Goal: Information Seeking & Learning: Find specific fact

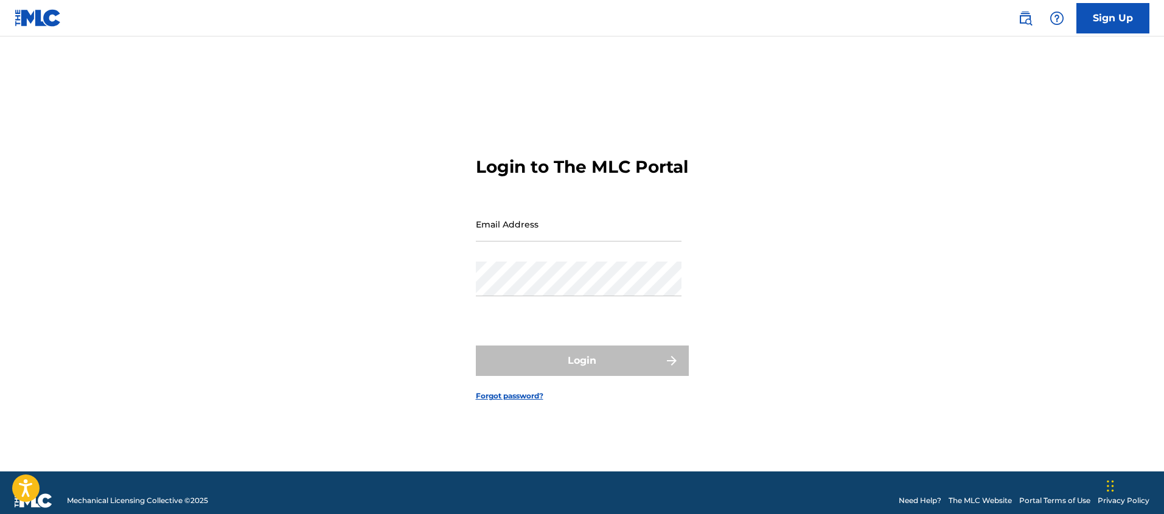
click at [304, 274] on div "Login to The MLC Portal Email Address Password Login Forgot password?" at bounding box center [582, 269] width 852 height 405
click at [510, 242] on input "Email Address" at bounding box center [579, 224] width 206 height 35
type input "[EMAIL_ADDRESS][DOMAIN_NAME]"
click at [560, 309] on div "Password" at bounding box center [579, 289] width 206 height 55
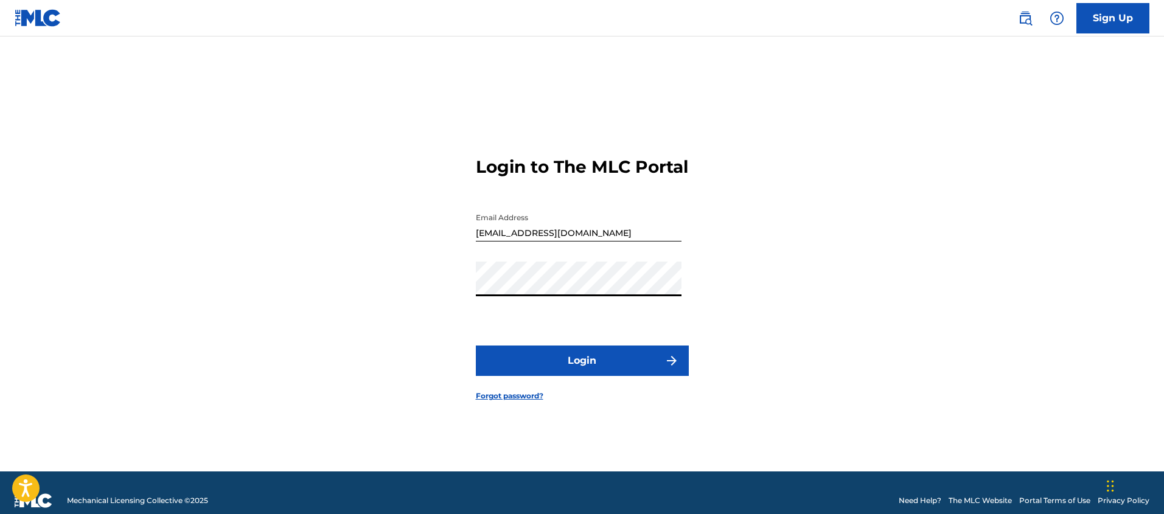
click at [568, 372] on button "Login" at bounding box center [582, 361] width 213 height 30
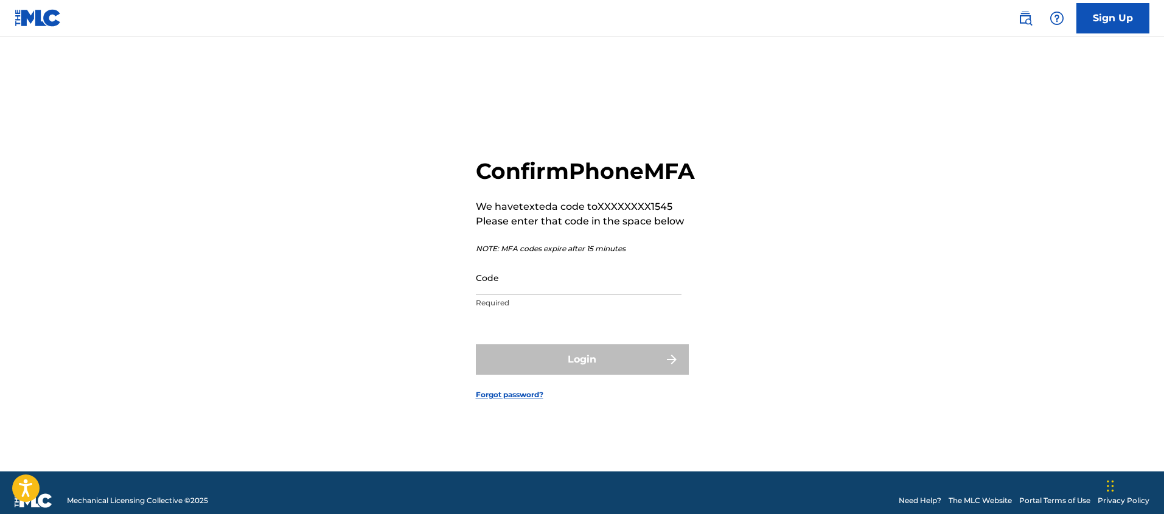
click at [573, 295] on input "Code" at bounding box center [579, 277] width 206 height 35
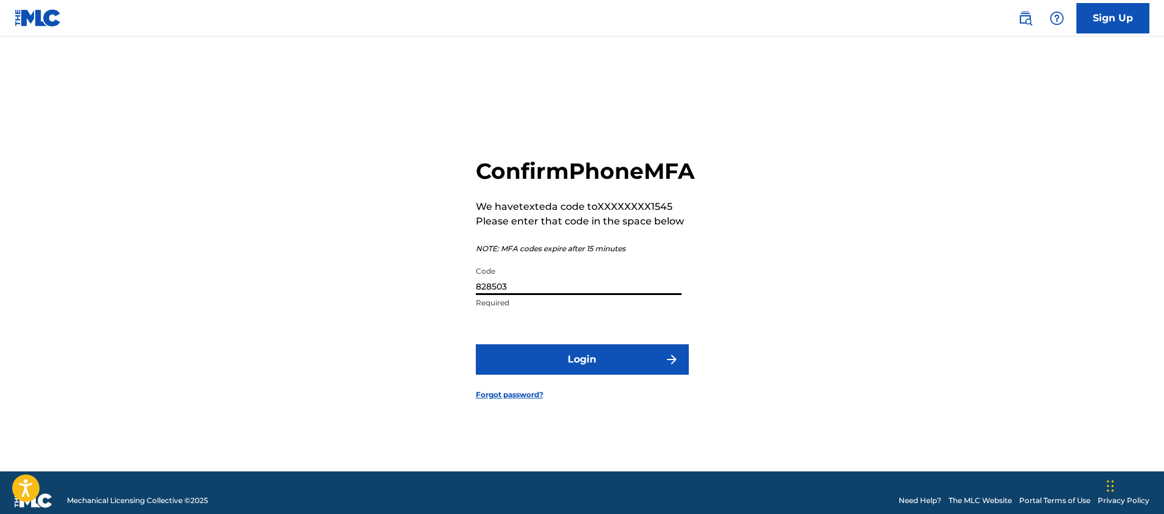
type input "828503"
click at [591, 367] on button "Login" at bounding box center [582, 359] width 213 height 30
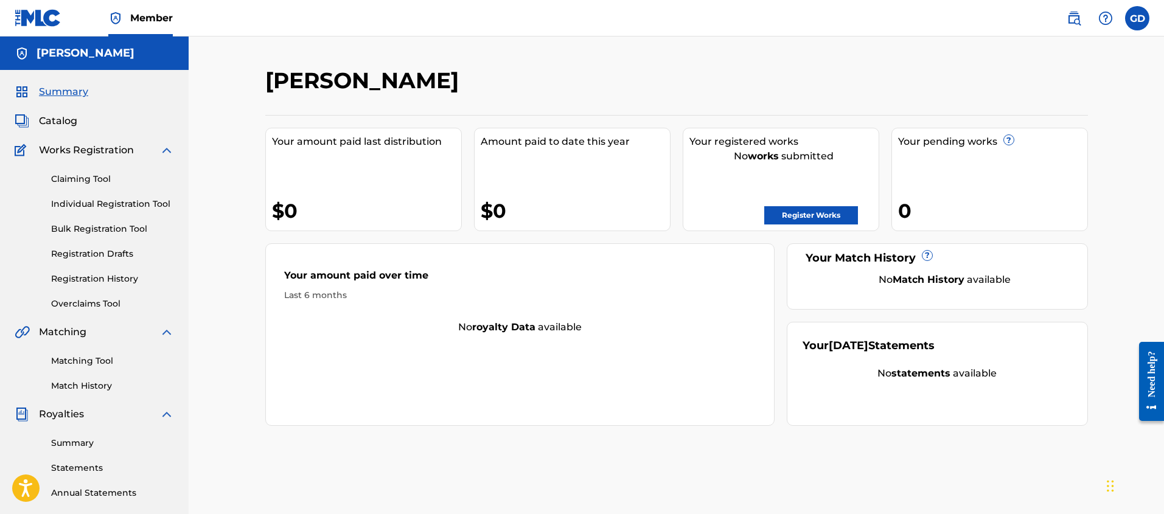
click at [84, 183] on link "Claiming Tool" at bounding box center [112, 179] width 123 height 13
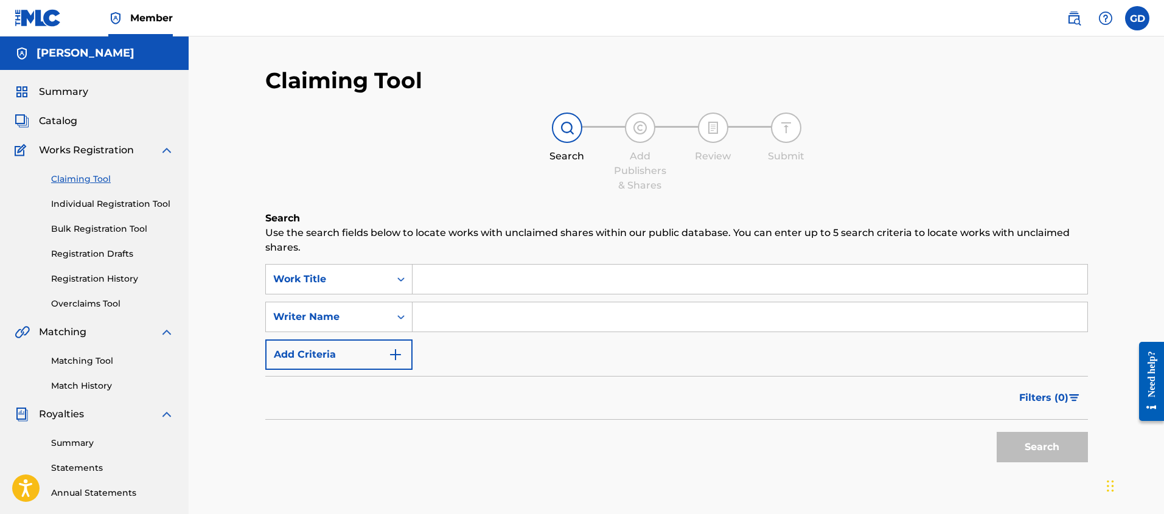
click at [78, 205] on link "Individual Registration Tool" at bounding box center [112, 204] width 123 height 13
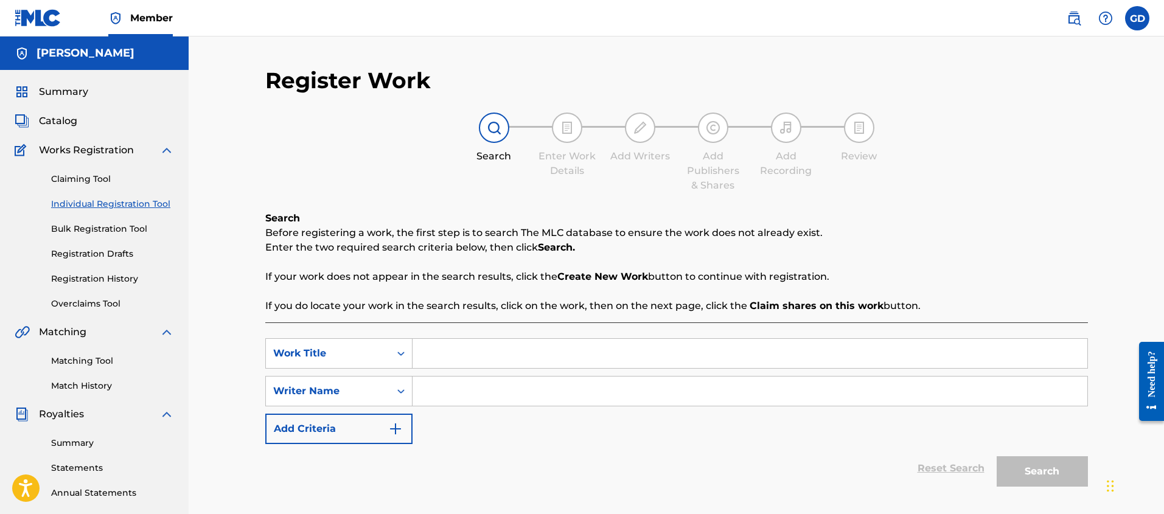
click at [66, 148] on span "Works Registration" at bounding box center [86, 150] width 95 height 15
click at [65, 154] on span "Works Registration" at bounding box center [86, 150] width 95 height 15
click at [53, 93] on span "Summary" at bounding box center [63, 92] width 49 height 15
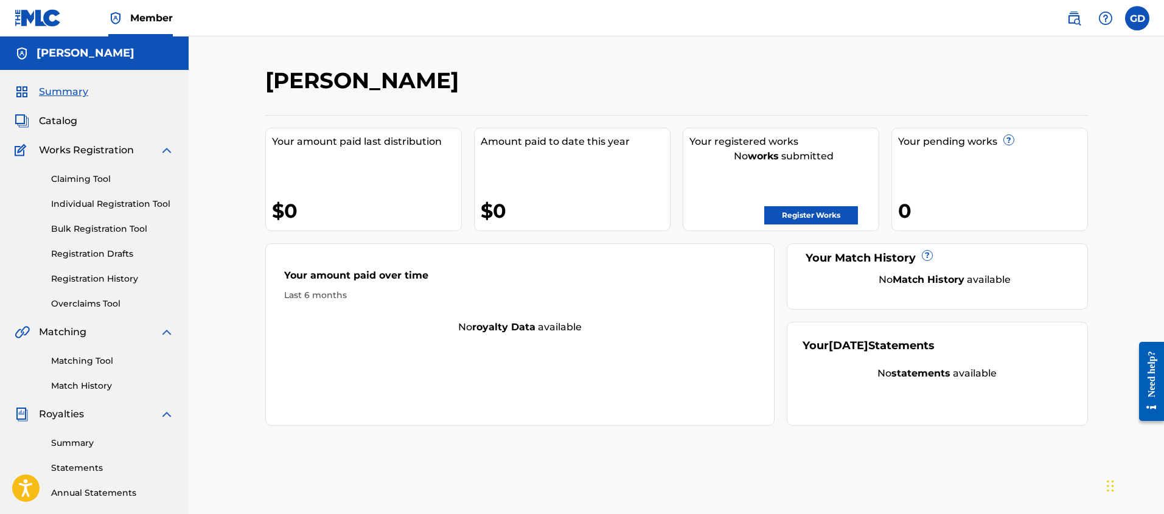
click at [76, 181] on link "Claiming Tool" at bounding box center [112, 179] width 123 height 13
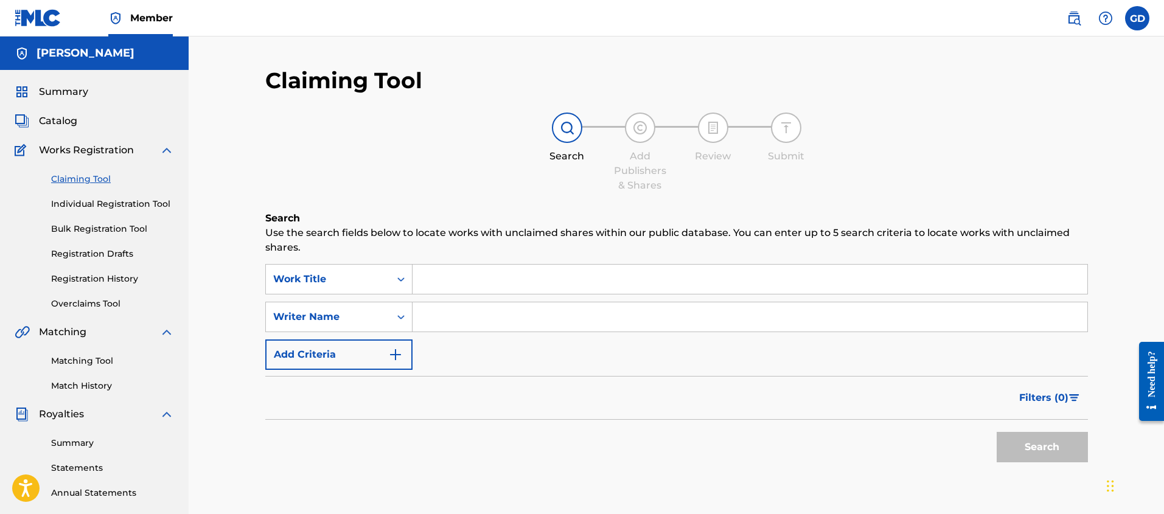
click at [455, 276] on input "Search Form" at bounding box center [750, 279] width 675 height 29
type input "house-o-matic"
click at [997, 432] on button "Search" at bounding box center [1042, 447] width 91 height 30
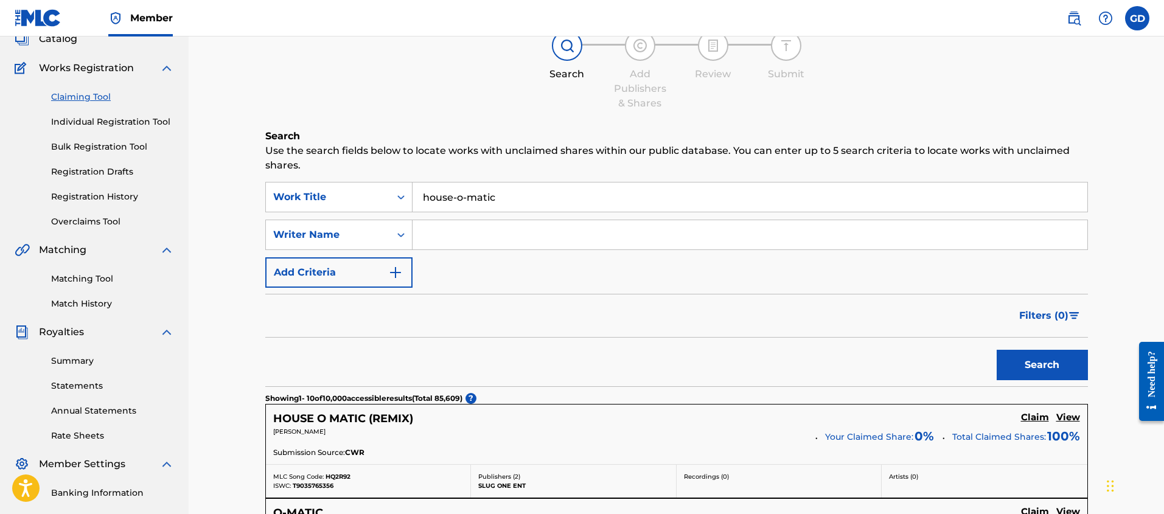
scroll to position [74, 0]
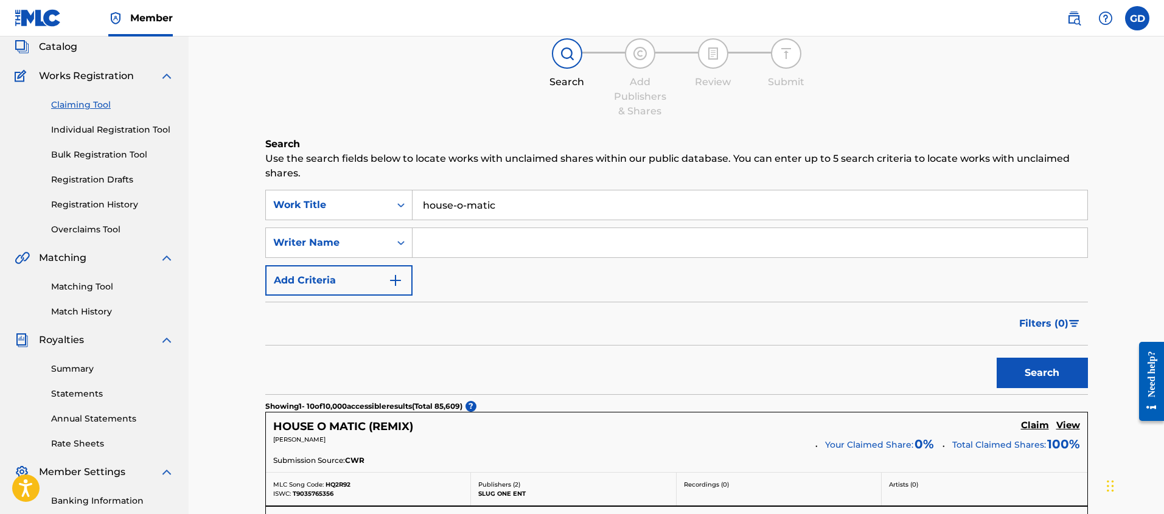
click at [454, 248] on input "Search Form" at bounding box center [750, 242] width 675 height 29
click at [997, 358] on button "Search" at bounding box center [1042, 373] width 91 height 30
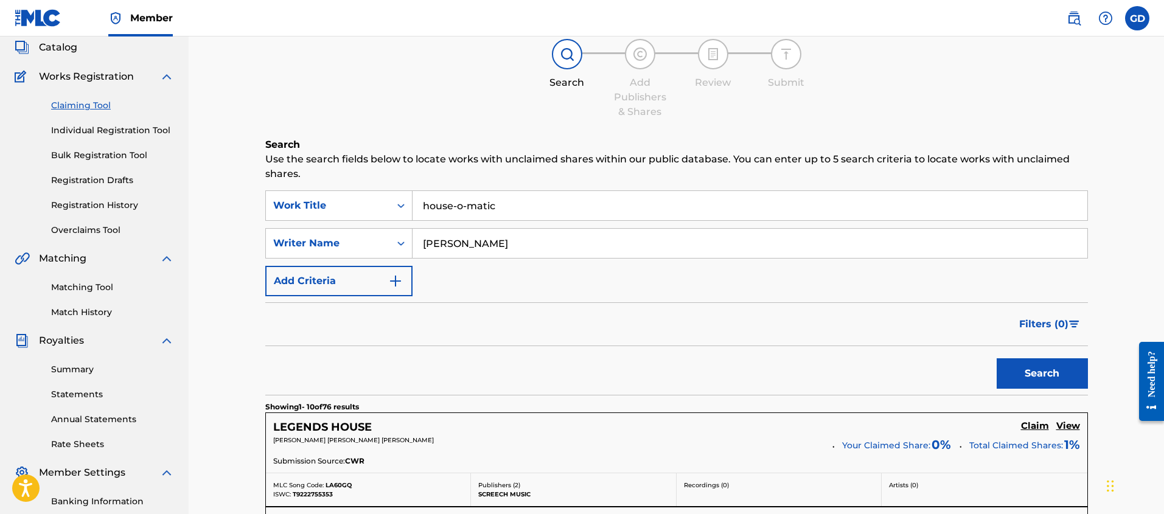
scroll to position [0, 0]
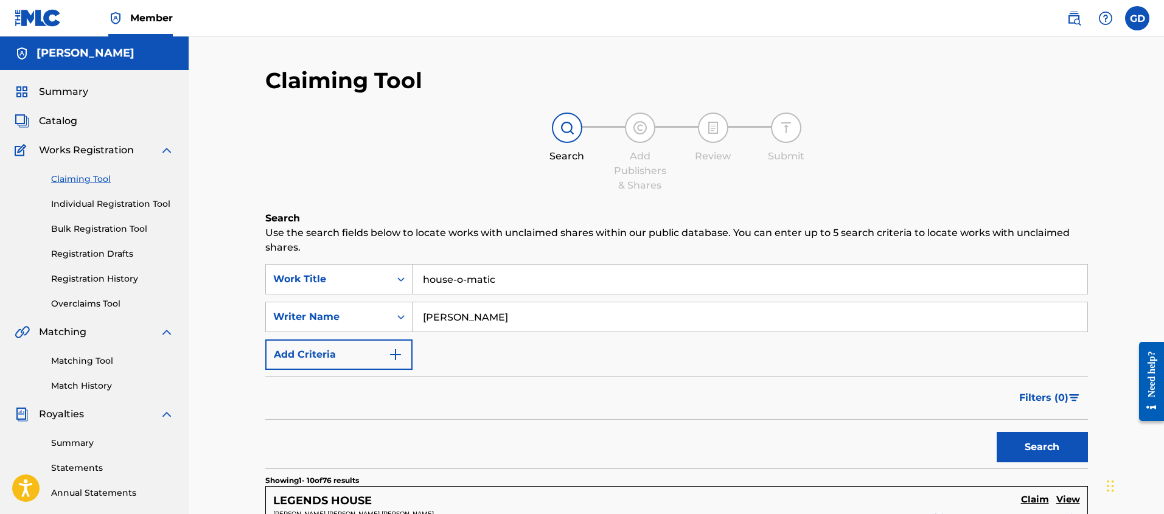
type input "[PERSON_NAME]"
click at [997, 432] on button "Search" at bounding box center [1042, 447] width 91 height 30
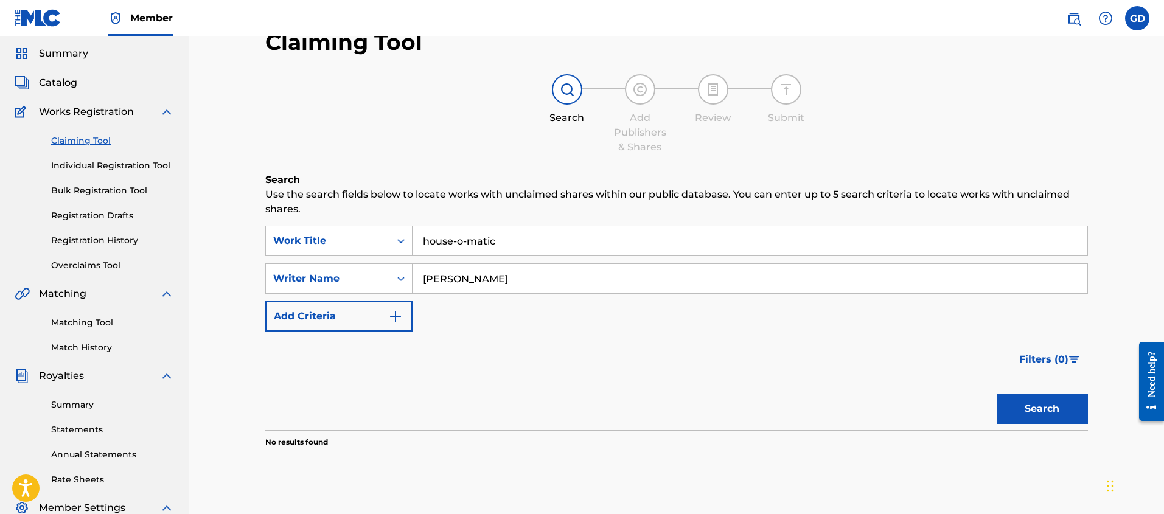
scroll to position [31, 0]
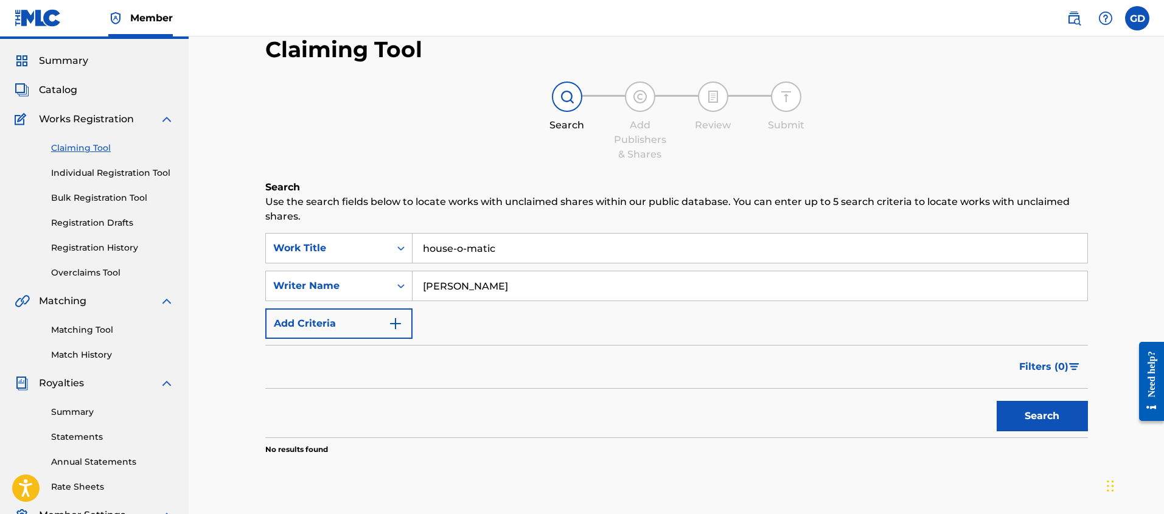
click at [54, 98] on div "Summary Catalog Works Registration Claiming Tool Individual Registration Tool B…" at bounding box center [94, 352] width 189 height 626
click at [50, 89] on span "Catalog" at bounding box center [58, 90] width 38 height 15
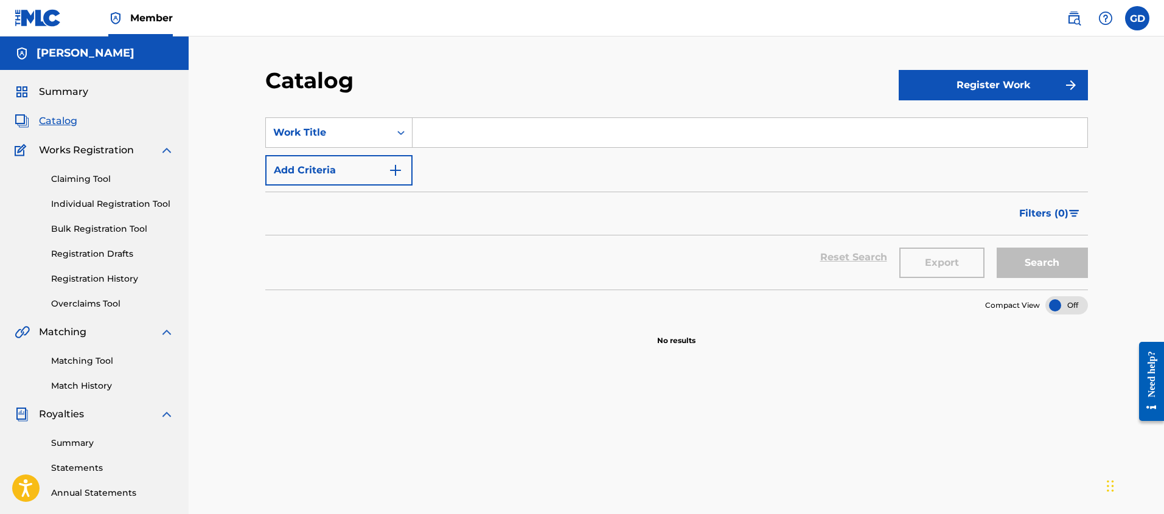
click at [433, 134] on input "Search Form" at bounding box center [750, 132] width 675 height 29
click at [997, 248] on button "Search" at bounding box center [1042, 263] width 91 height 30
click at [1018, 256] on button "Search" at bounding box center [1042, 263] width 91 height 30
click at [163, 153] on img at bounding box center [166, 150] width 15 height 15
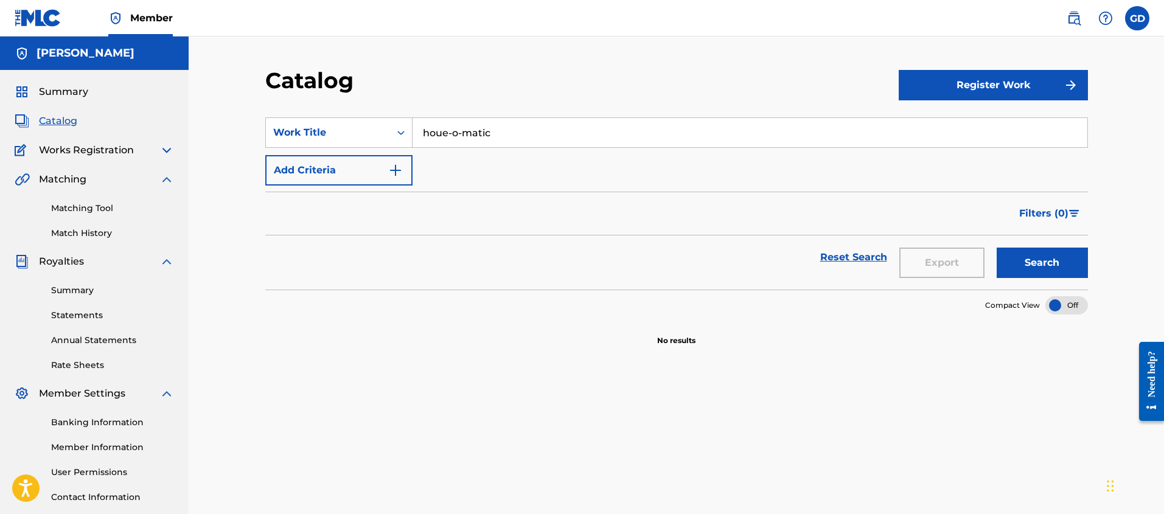
click at [163, 153] on img at bounding box center [166, 150] width 15 height 15
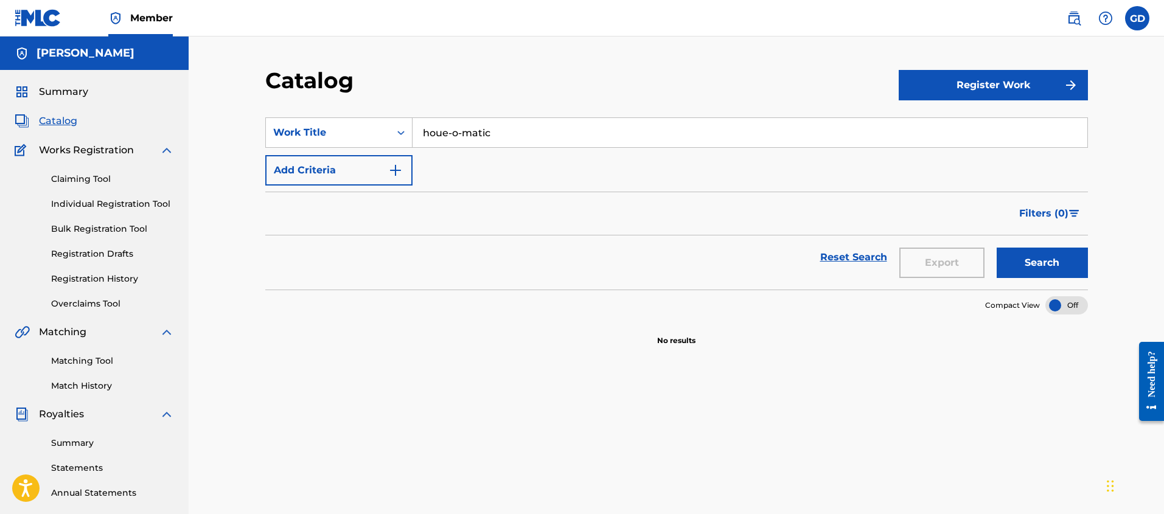
click at [444, 133] on input "houe-o-matic" at bounding box center [750, 132] width 675 height 29
type input "house-o-matic"
click at [500, 75] on div "Catalog" at bounding box center [581, 85] width 633 height 36
click at [1044, 264] on button "Search" at bounding box center [1042, 263] width 91 height 30
click at [167, 150] on img at bounding box center [166, 150] width 15 height 15
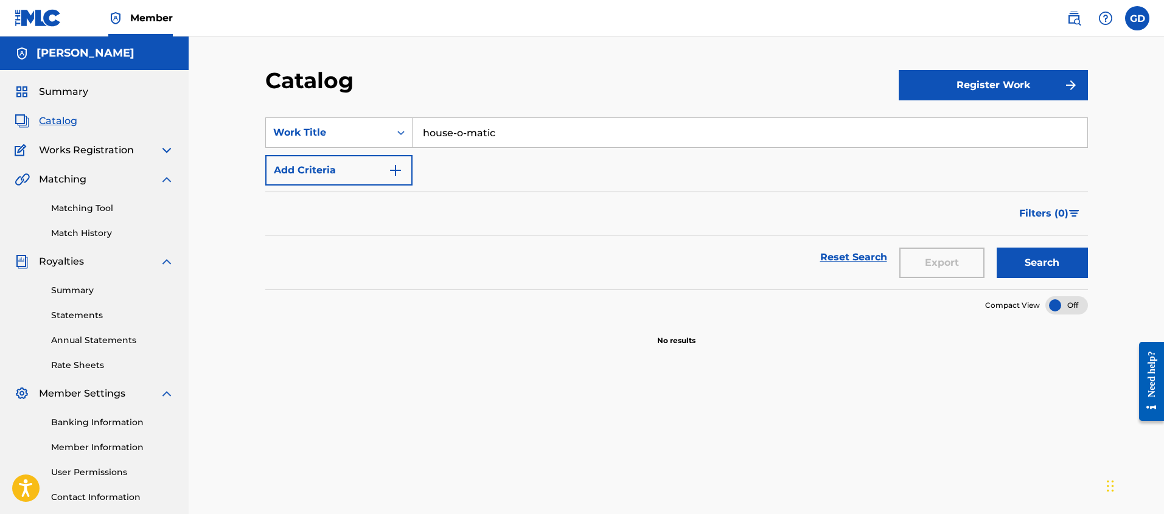
click at [167, 150] on img at bounding box center [166, 150] width 15 height 15
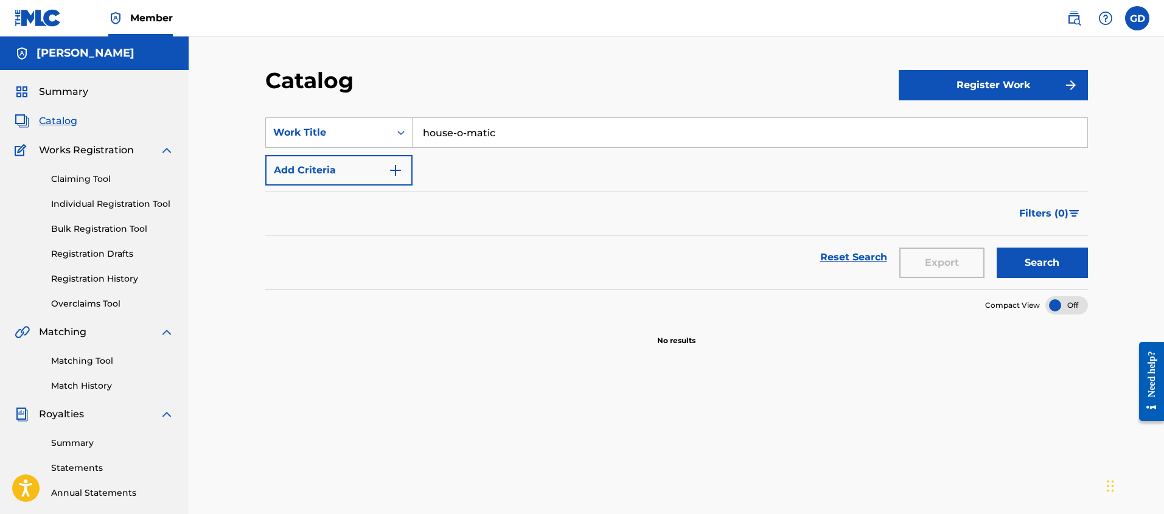
click at [1012, 269] on button "Search" at bounding box center [1042, 263] width 91 height 30
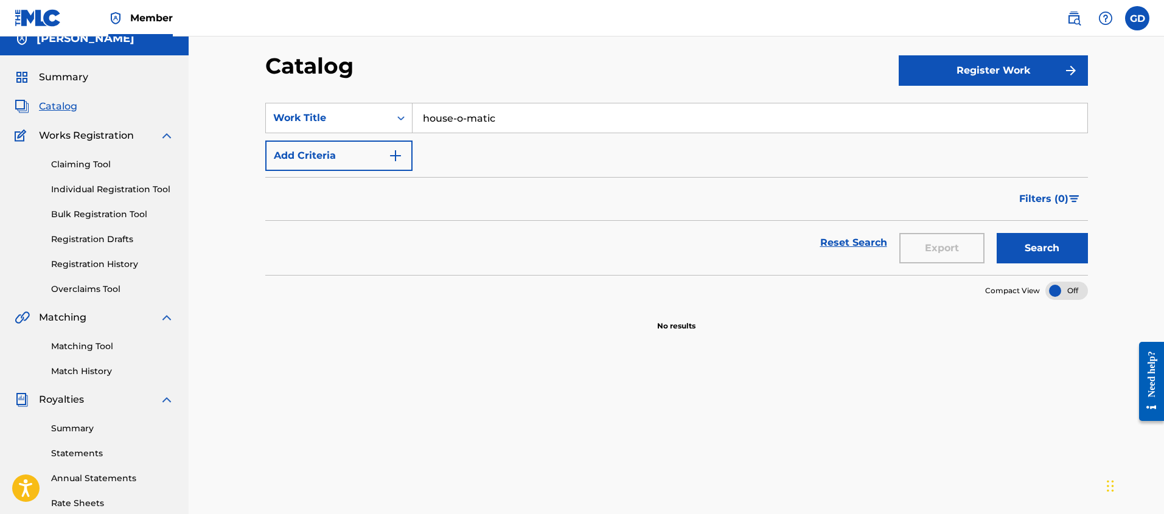
scroll to position [23, 0]
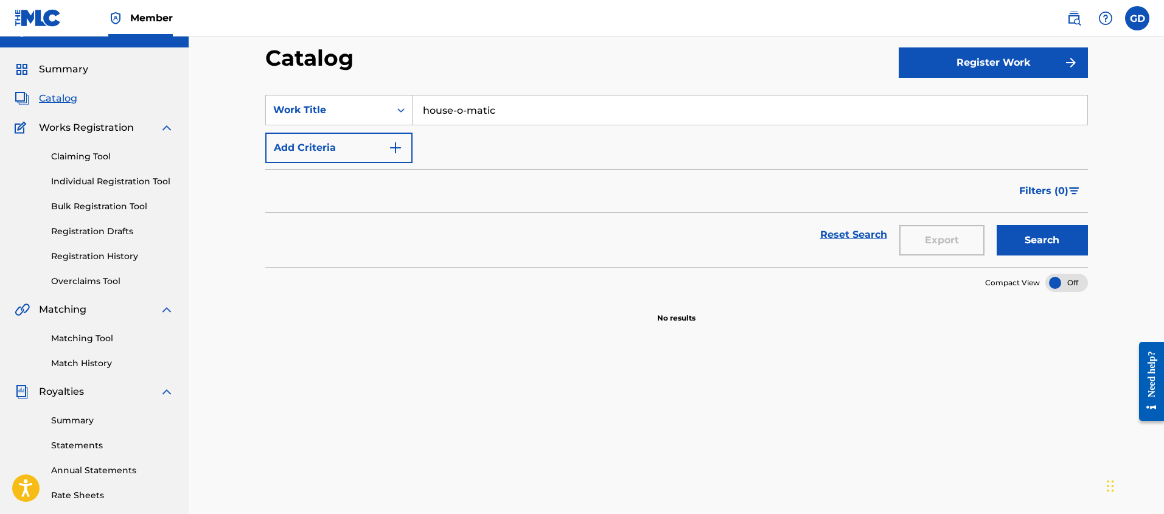
click at [75, 421] on link "Summary" at bounding box center [112, 420] width 123 height 13
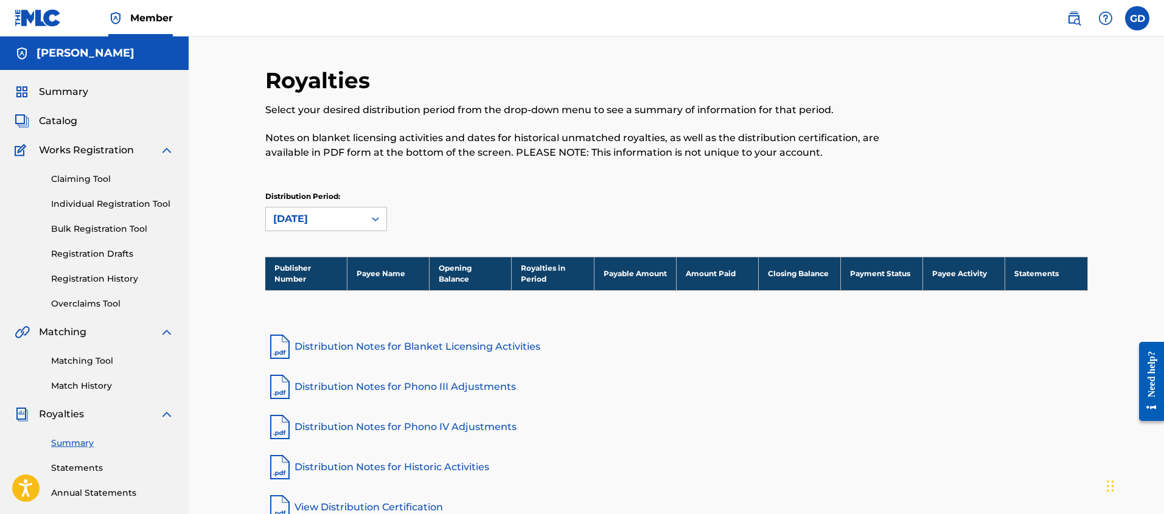
click at [52, 91] on span "Summary" at bounding box center [63, 92] width 49 height 15
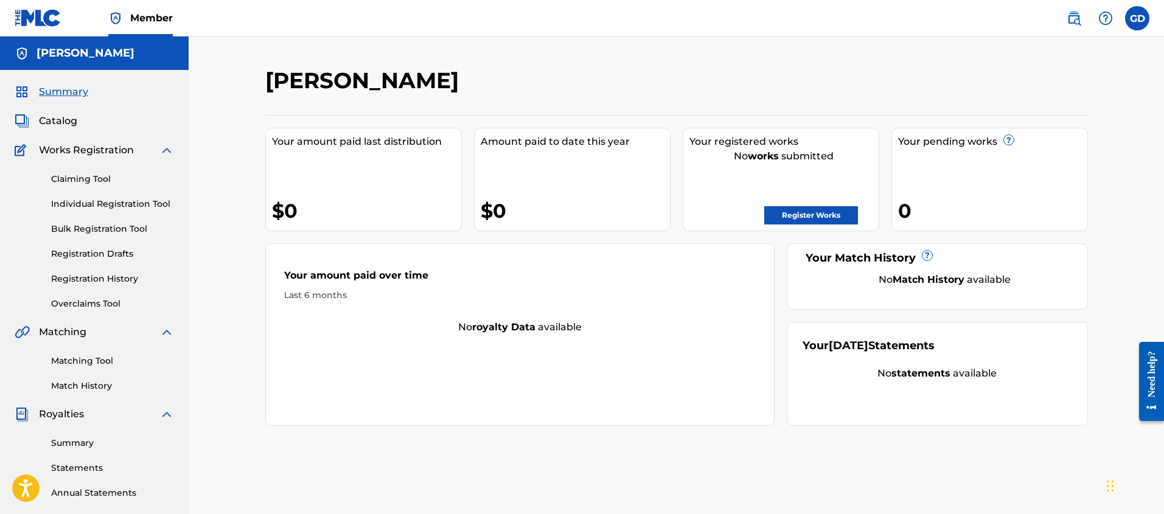
click at [47, 124] on span "Catalog" at bounding box center [58, 121] width 38 height 15
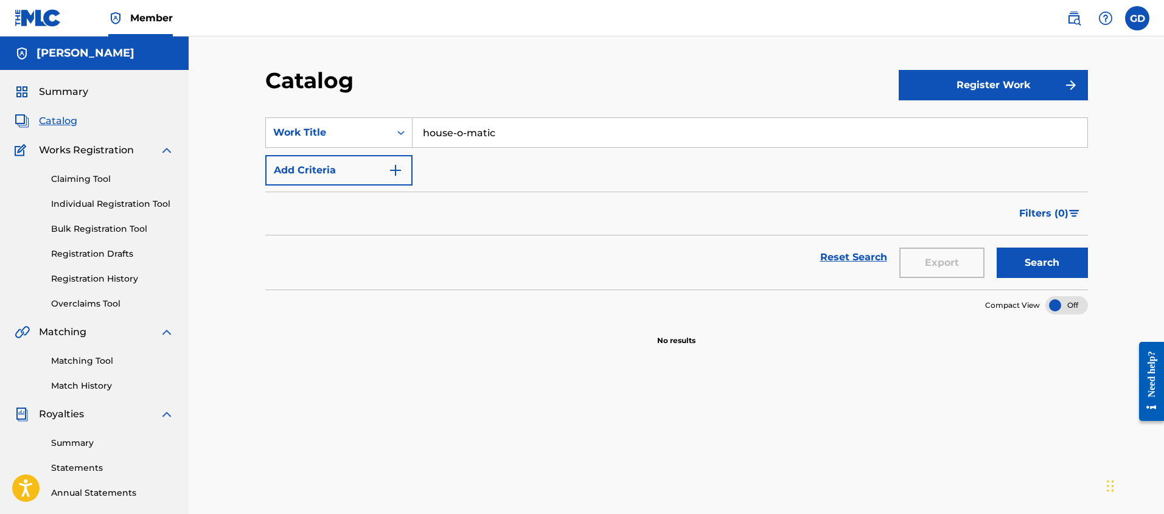
click at [103, 179] on link "Claiming Tool" at bounding box center [112, 179] width 123 height 13
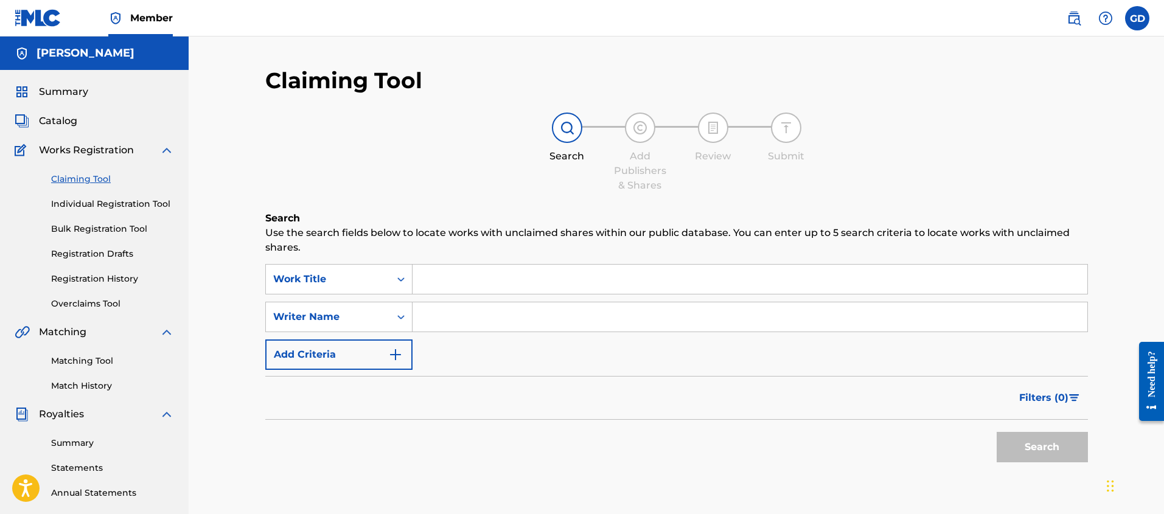
click at [446, 270] on input "Search Form" at bounding box center [750, 279] width 675 height 29
type input "house-o-matic"
click at [997, 432] on button "Search" at bounding box center [1042, 447] width 91 height 30
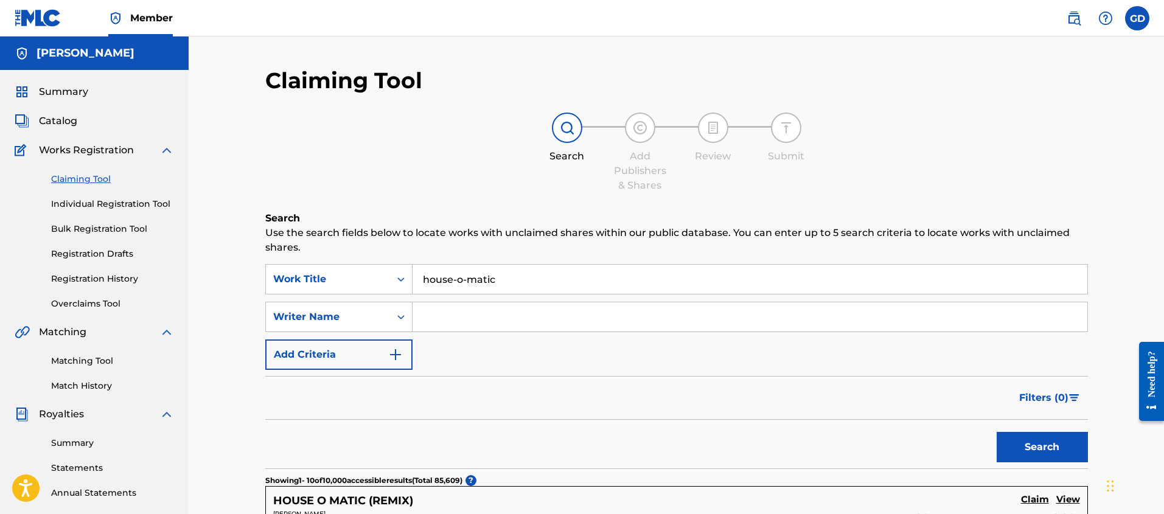
click at [71, 89] on span "Summary" at bounding box center [63, 92] width 49 height 15
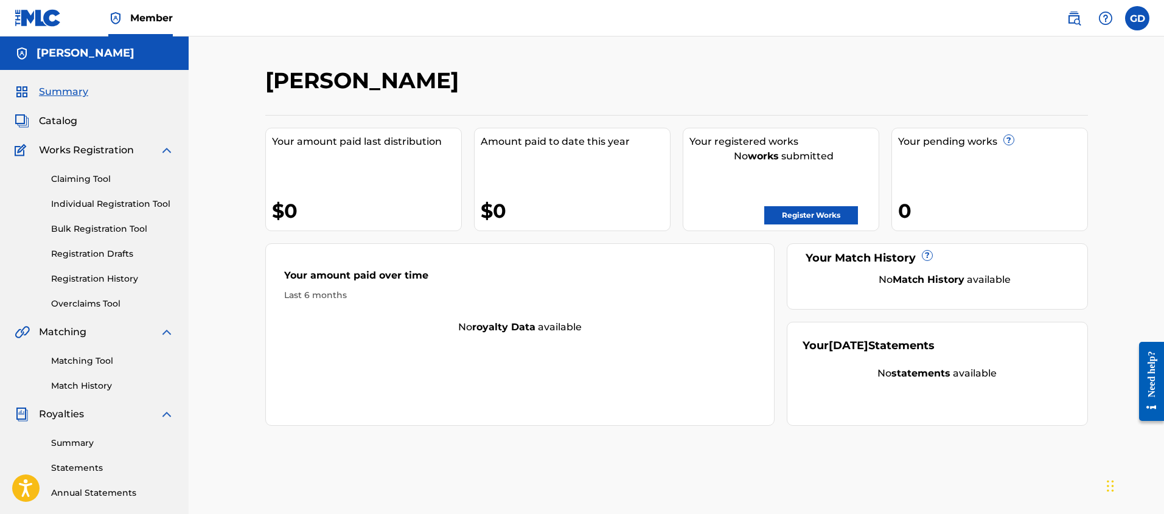
click at [781, 150] on div "No works submitted" at bounding box center [783, 156] width 189 height 15
click at [64, 176] on link "Claiming Tool" at bounding box center [112, 179] width 123 height 13
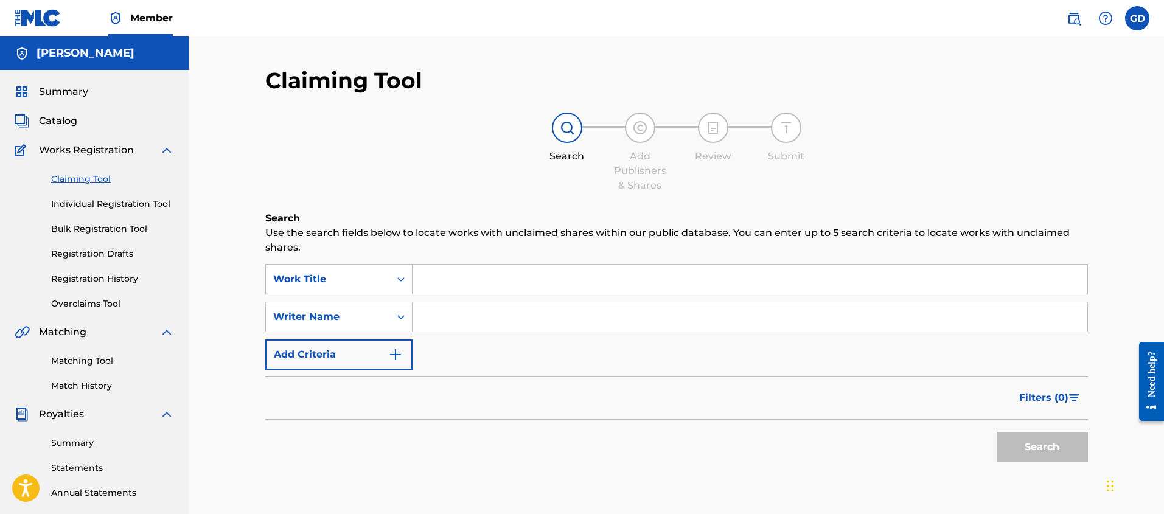
click at [473, 290] on input "Search Form" at bounding box center [750, 279] width 675 height 29
type input "house-o-matic"
click at [493, 324] on input "Search Form" at bounding box center [750, 316] width 675 height 29
type input "olskool ice-gre"
click at [1072, 445] on button "Search" at bounding box center [1042, 447] width 91 height 30
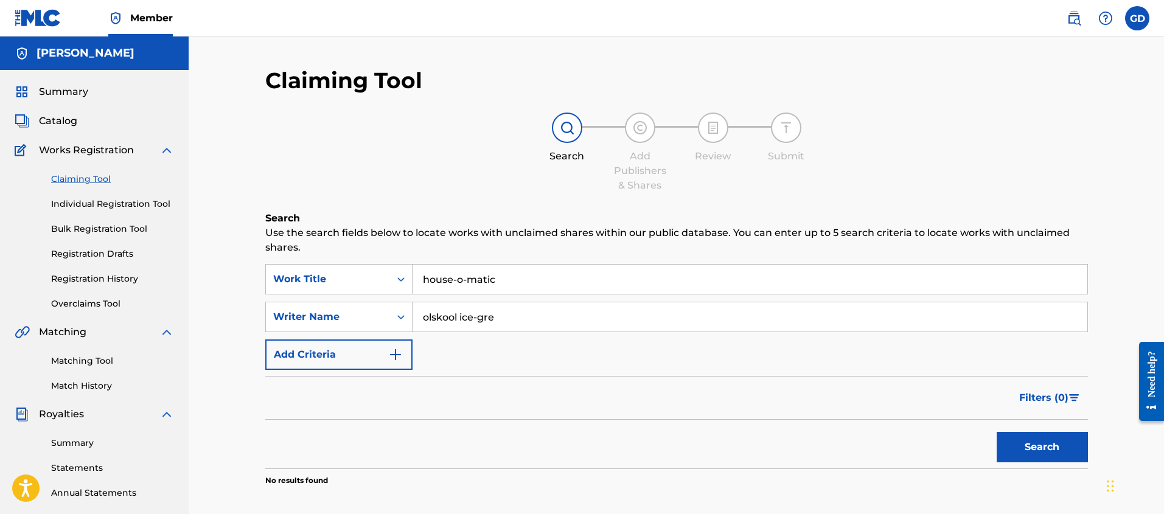
click at [67, 94] on span "Summary" at bounding box center [63, 92] width 49 height 15
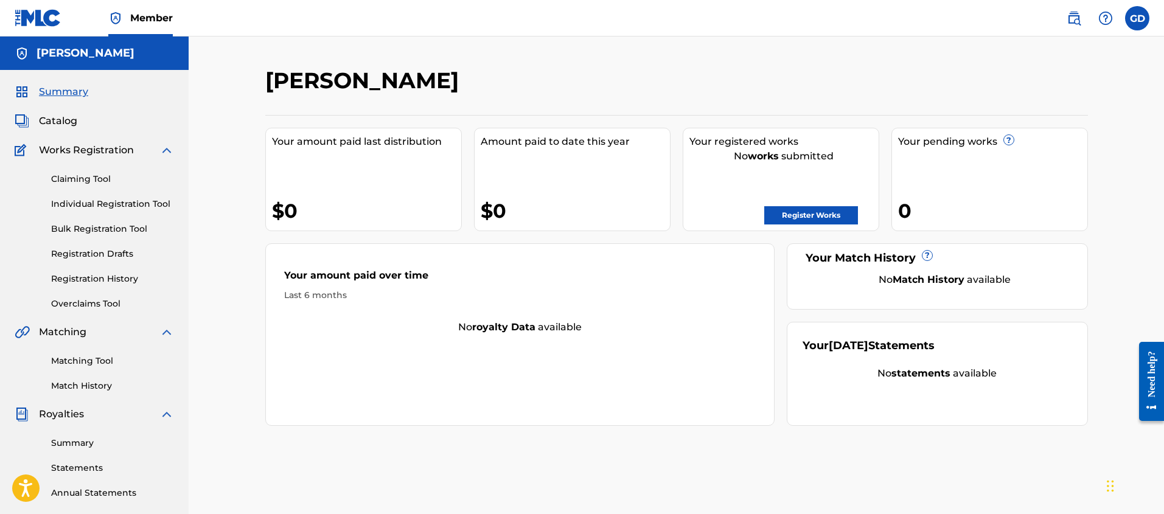
click at [167, 148] on img at bounding box center [166, 150] width 15 height 15
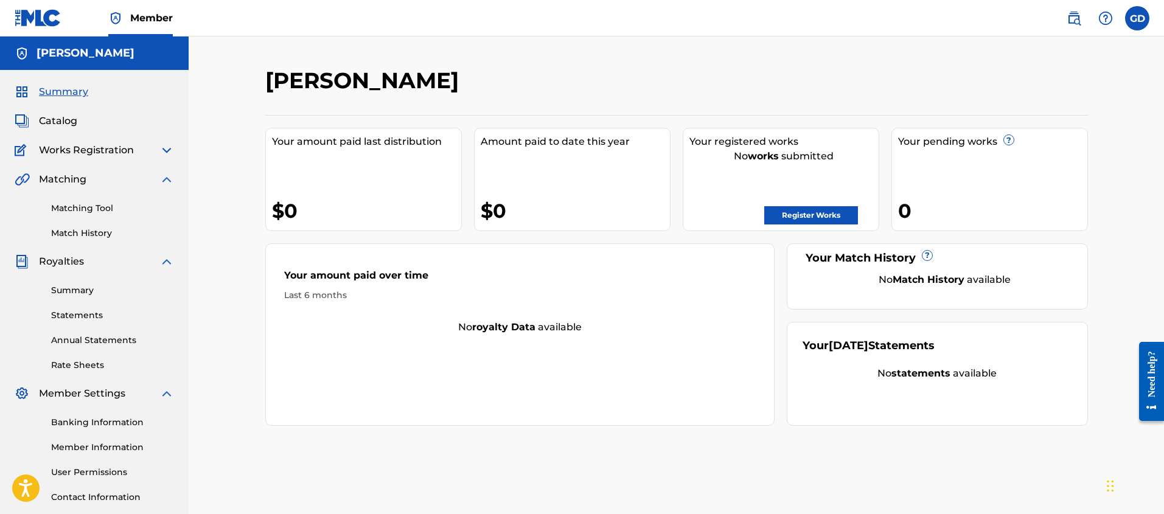
click at [167, 148] on img at bounding box center [166, 150] width 15 height 15
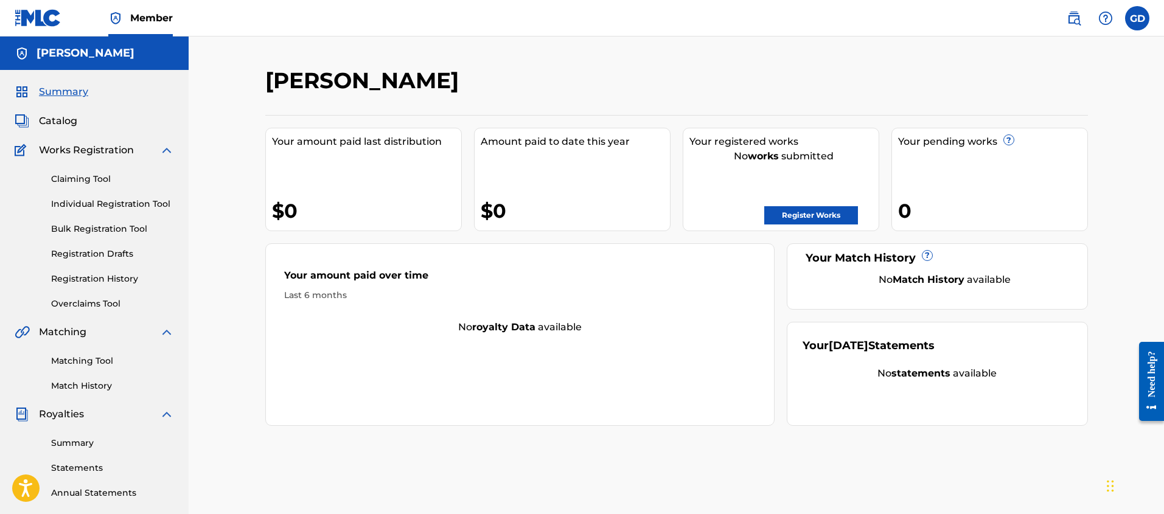
click at [167, 148] on img at bounding box center [166, 150] width 15 height 15
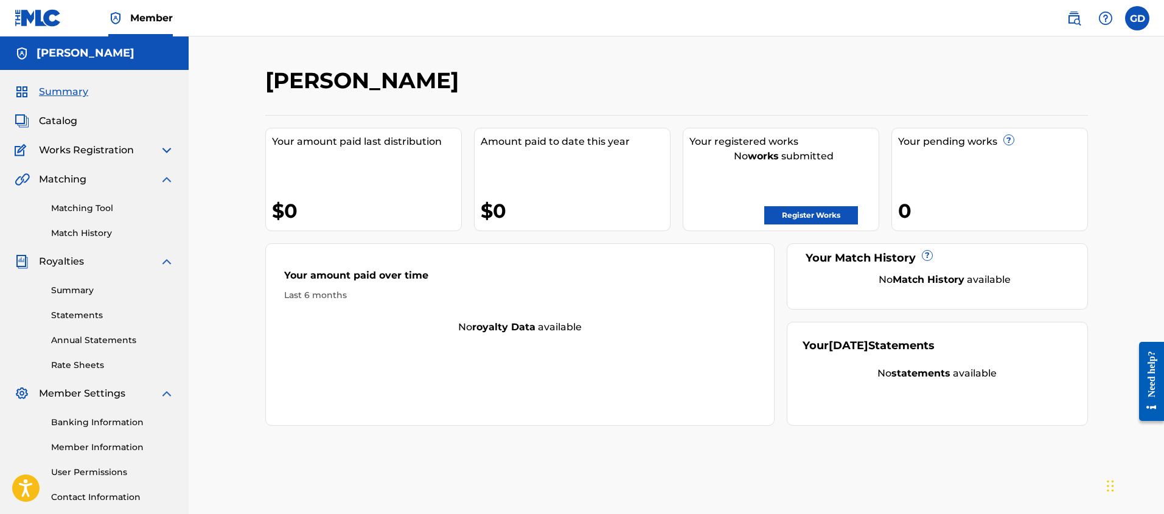
click at [167, 148] on img at bounding box center [166, 150] width 15 height 15
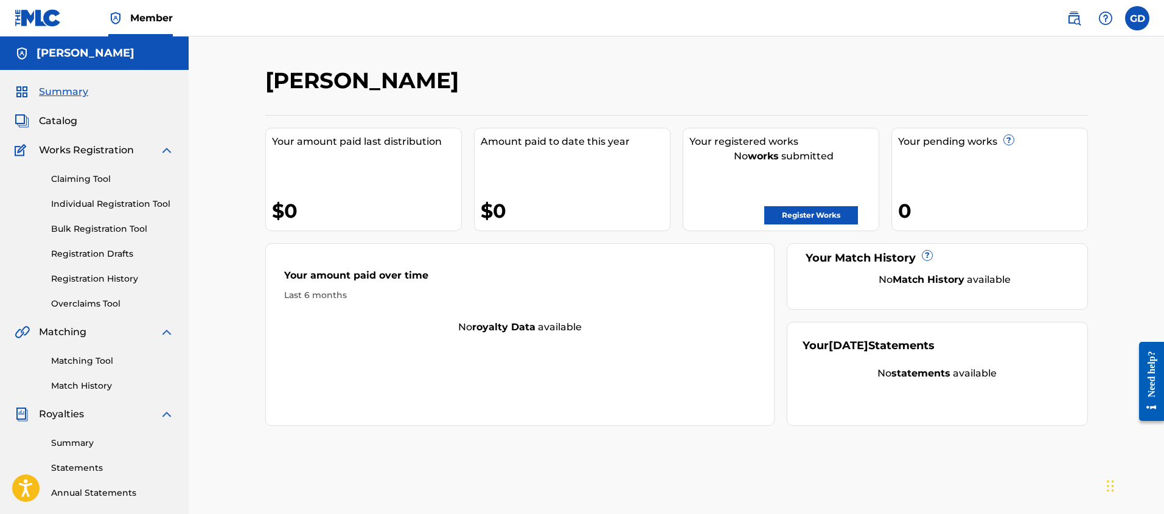
click at [29, 19] on img at bounding box center [38, 18] width 47 height 18
